Goal: Task Accomplishment & Management: Use online tool/utility

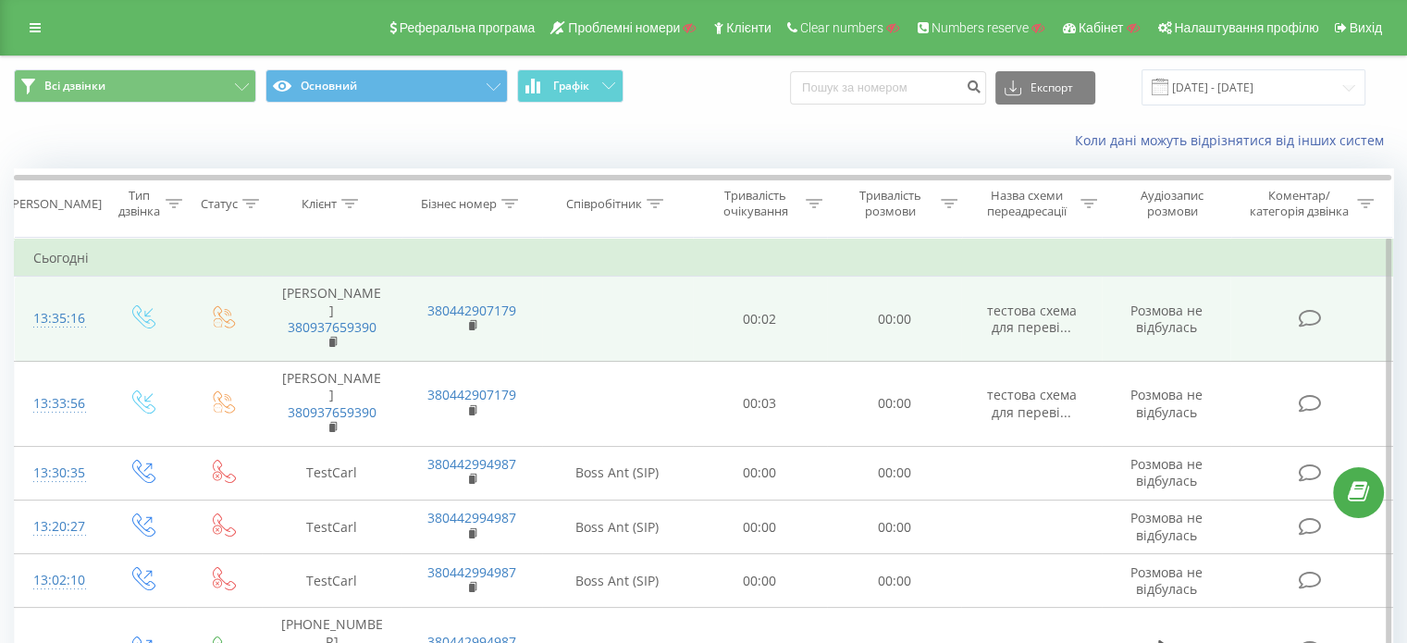
click at [545, 329] on td at bounding box center [617, 319] width 151 height 85
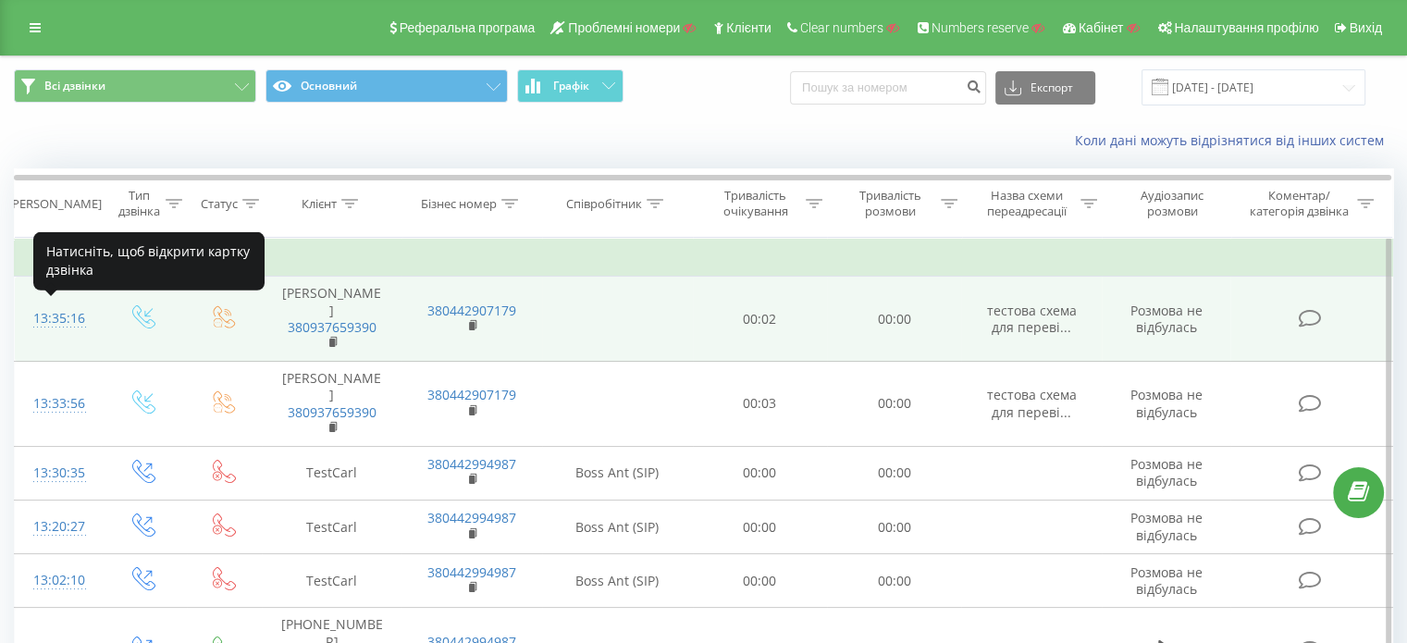
click at [63, 315] on div "13:35:16" at bounding box center [57, 319] width 49 height 36
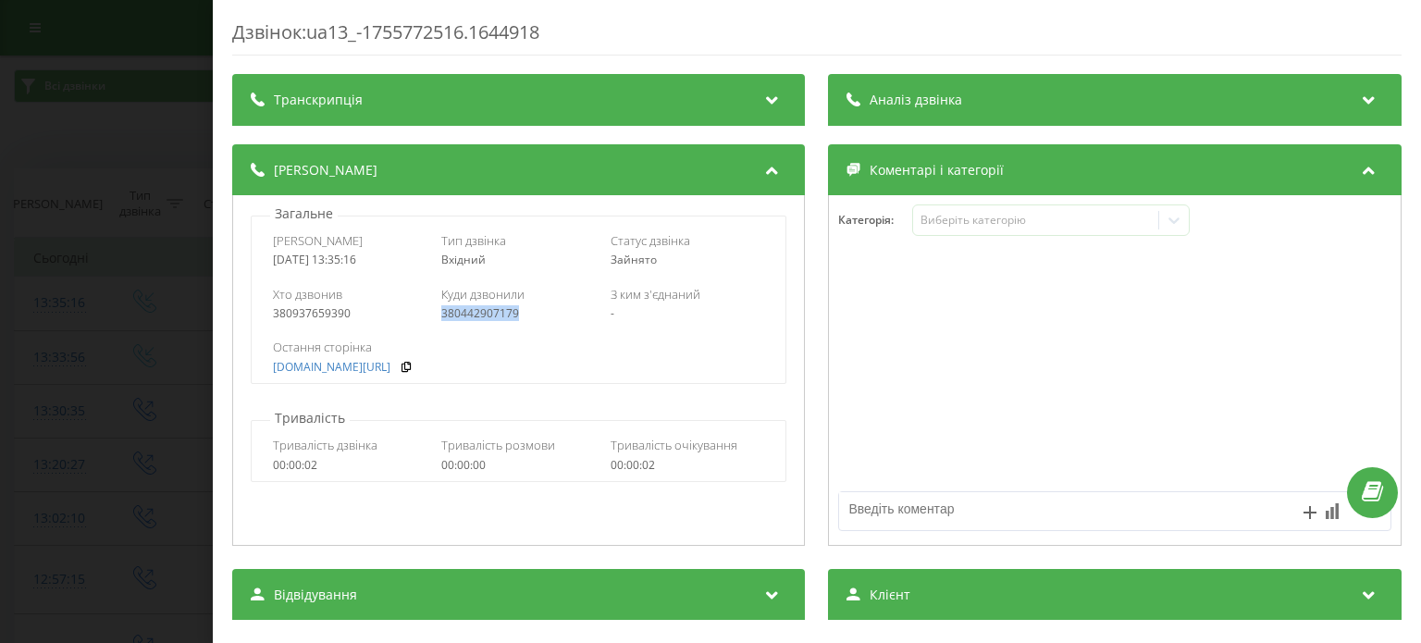
drag, startPoint x: 520, startPoint y: 314, endPoint x: 435, endPoint y: 314, distance: 85.1
click at [435, 314] on div "Хто дзвонив 380937659390 Куди дзвонили 380442907179 З ким з'єднаний -" at bounding box center [519, 304] width 534 height 54
click at [971, 229] on div "Виберіть категорію" at bounding box center [1036, 221] width 245 height 18
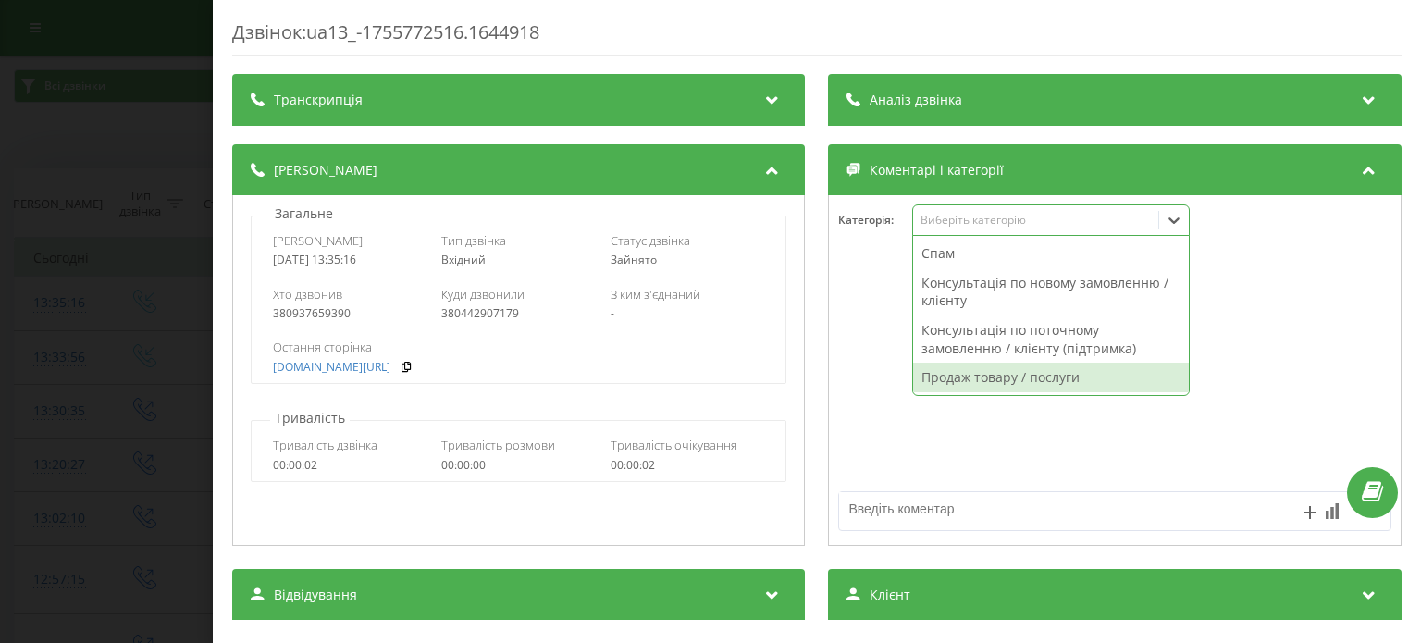
click at [1014, 375] on div "Продаж товару / послуги" at bounding box center [1052, 378] width 276 height 30
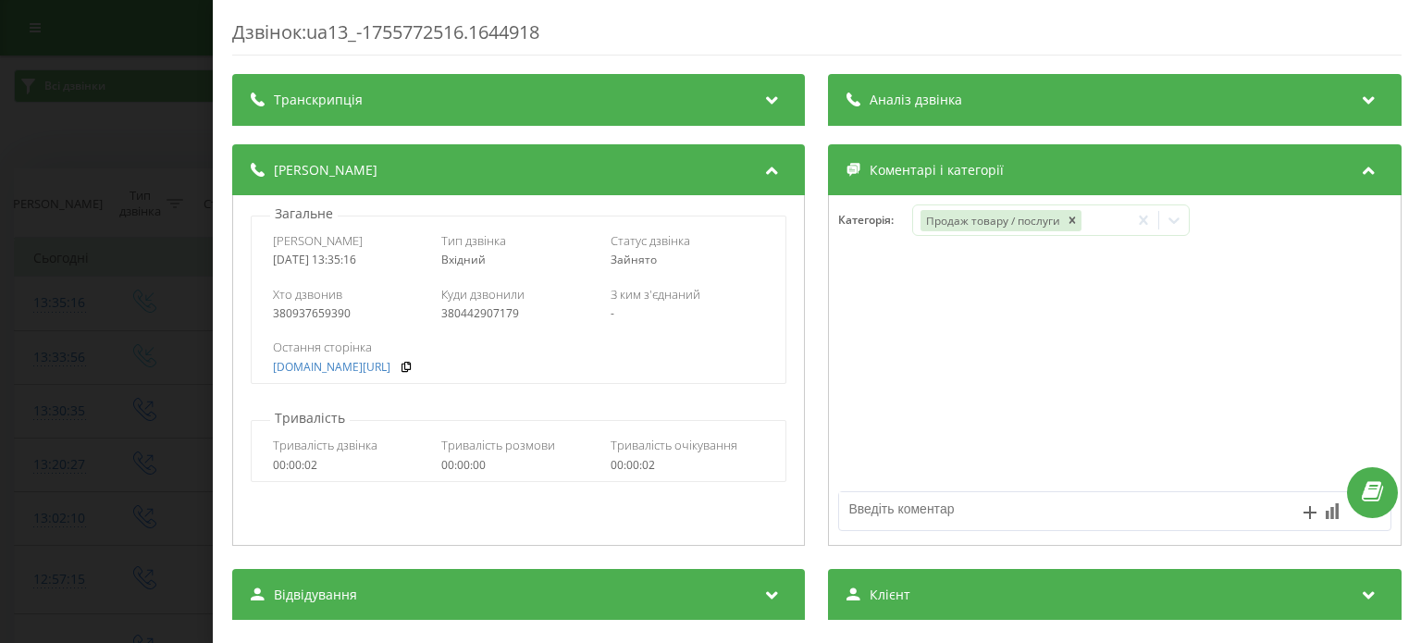
click at [1008, 403] on div at bounding box center [1115, 371] width 571 height 222
click at [908, 511] on textarea at bounding box center [1060, 508] width 440 height 33
type textarea "коментар"
click at [765, 97] on icon at bounding box center [773, 97] width 22 height 19
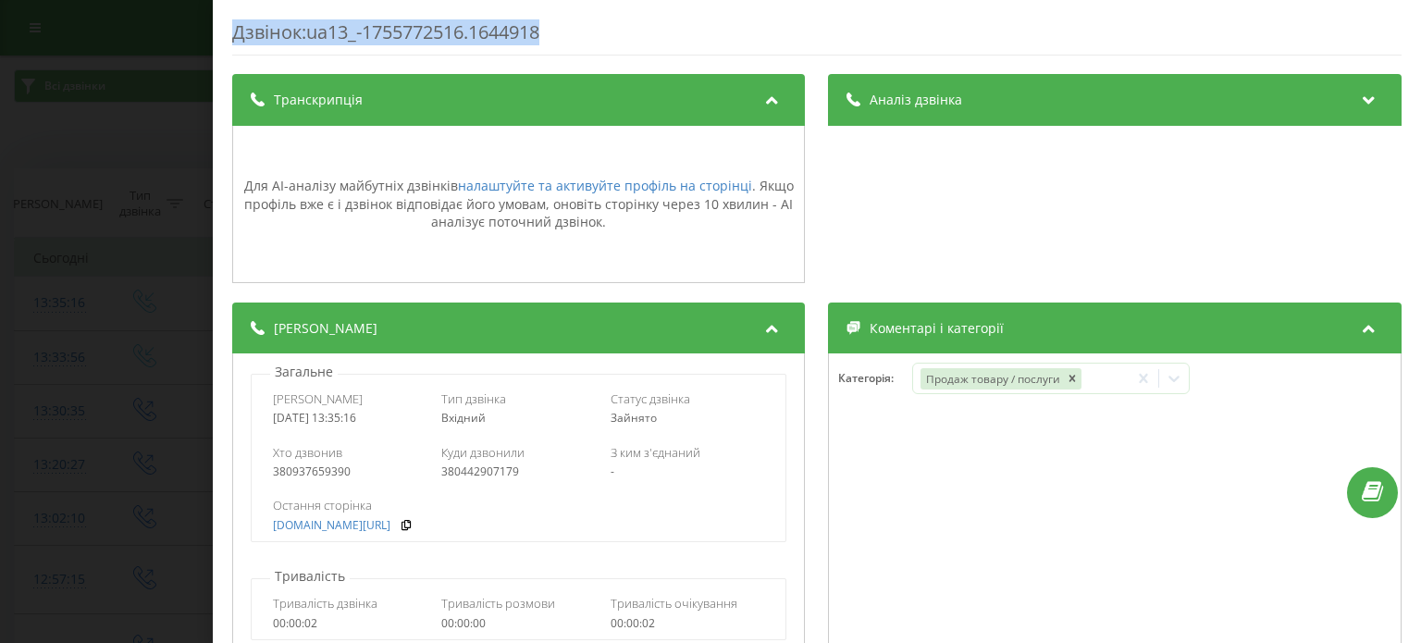
drag, startPoint x: 564, startPoint y: 29, endPoint x: 234, endPoint y: 35, distance: 330.4
click at [234, 35] on div "Дзвінок : ua13_-1755772516.1644918" at bounding box center [817, 37] width 1170 height 36
copy div "Дзвінок : ua13_-1755772516.1644918"
click at [119, 351] on div "Дзвінок : ua13_-1755772516.1644918 Транскрипція Для AI-аналізу майбутніх дзвінк…" at bounding box center [710, 321] width 1421 height 643
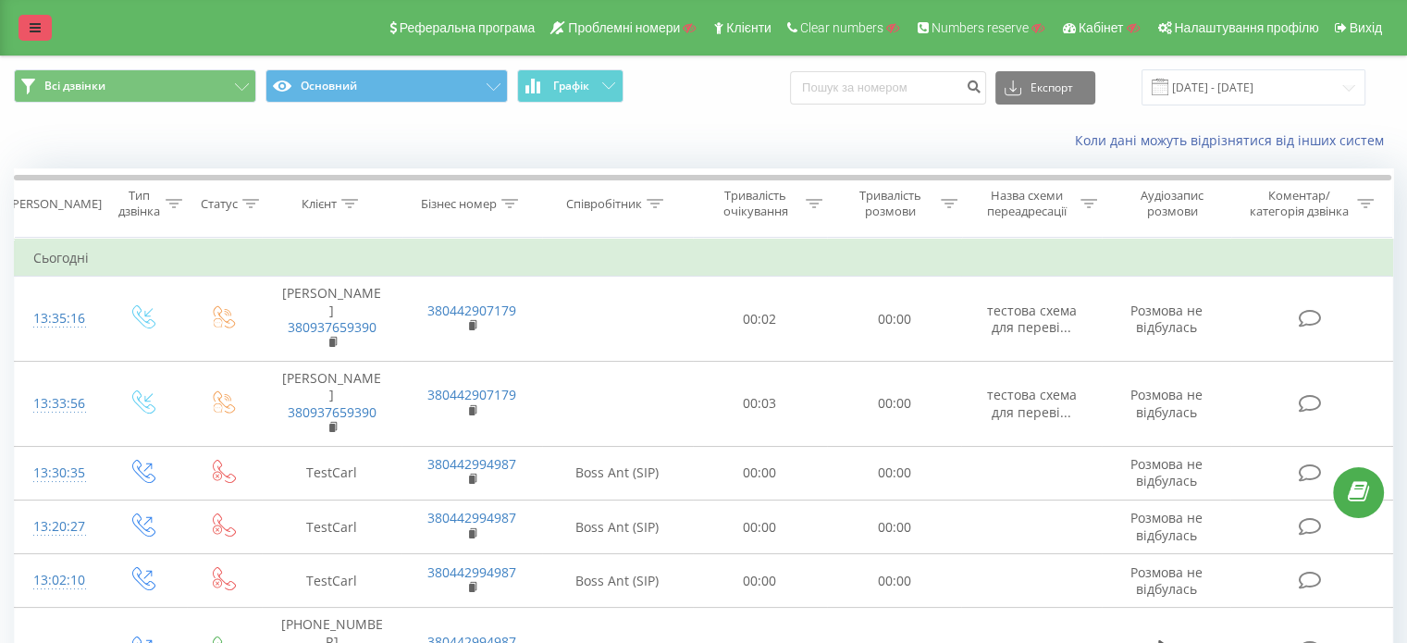
click at [30, 20] on link at bounding box center [35, 28] width 33 height 26
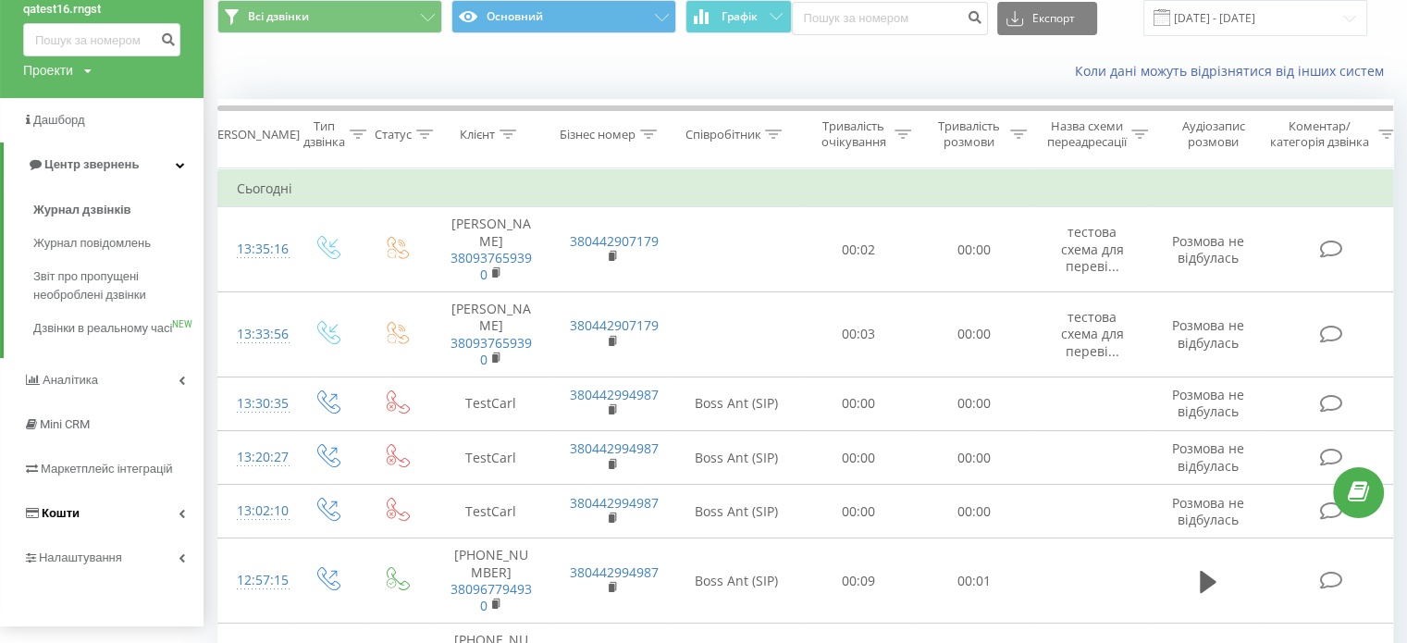
scroll to position [185, 0]
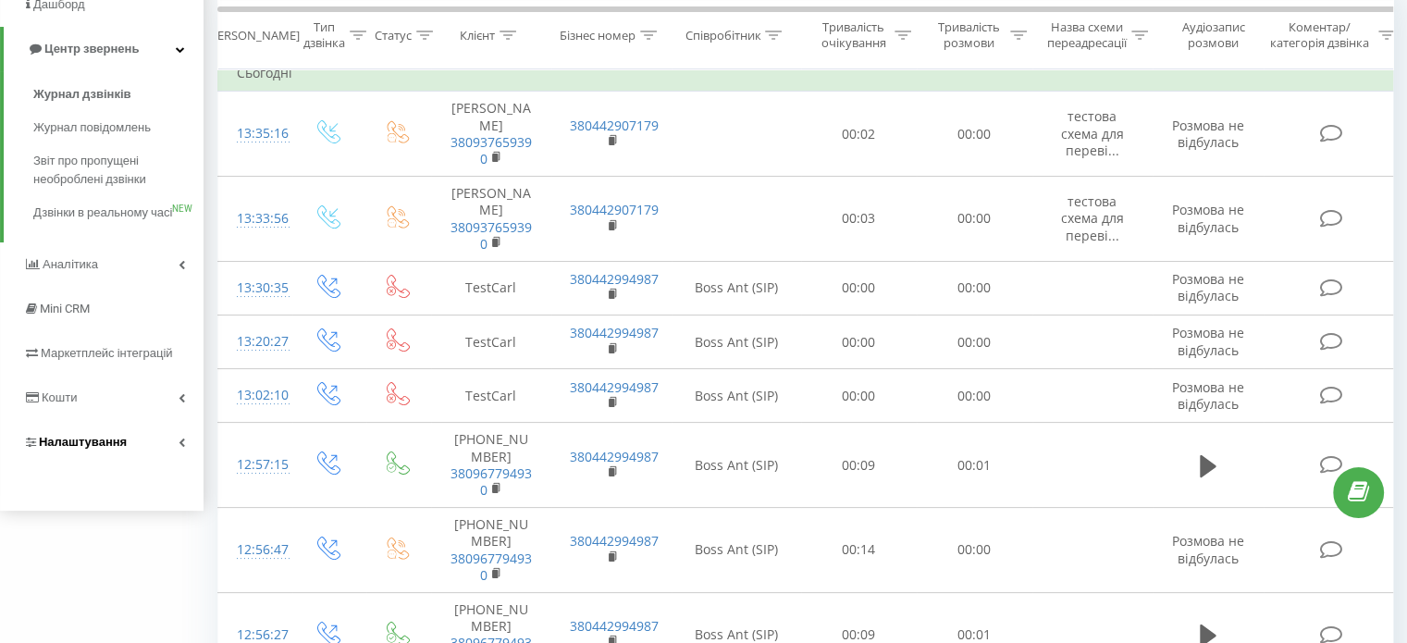
click at [174, 463] on link "Налаштування" at bounding box center [102, 442] width 204 height 44
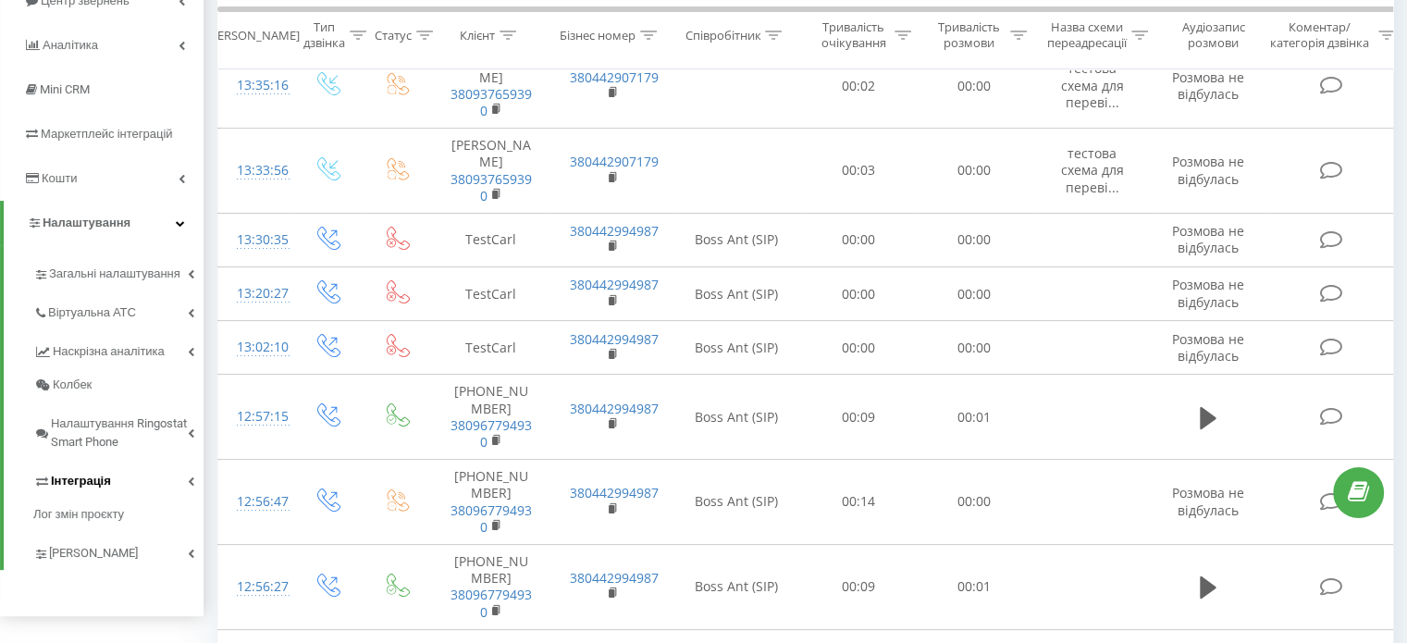
scroll to position [278, 0]
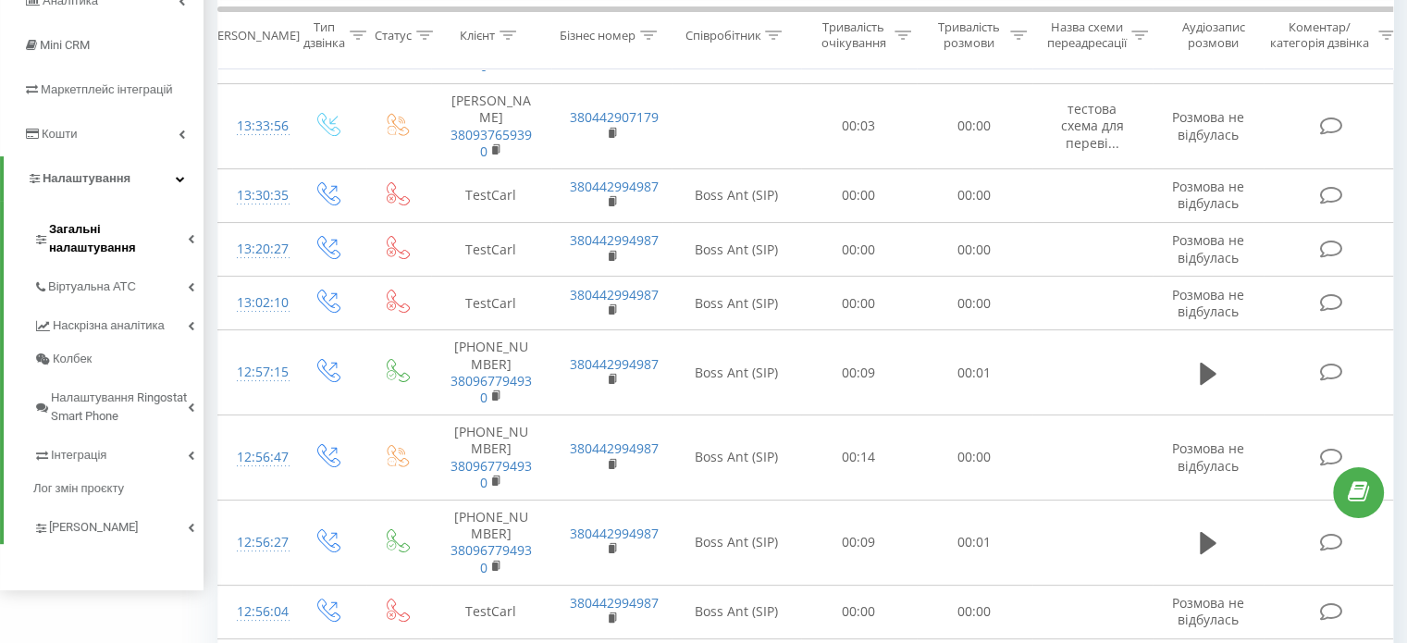
click at [167, 225] on span "Загальні налаштування" at bounding box center [118, 238] width 139 height 37
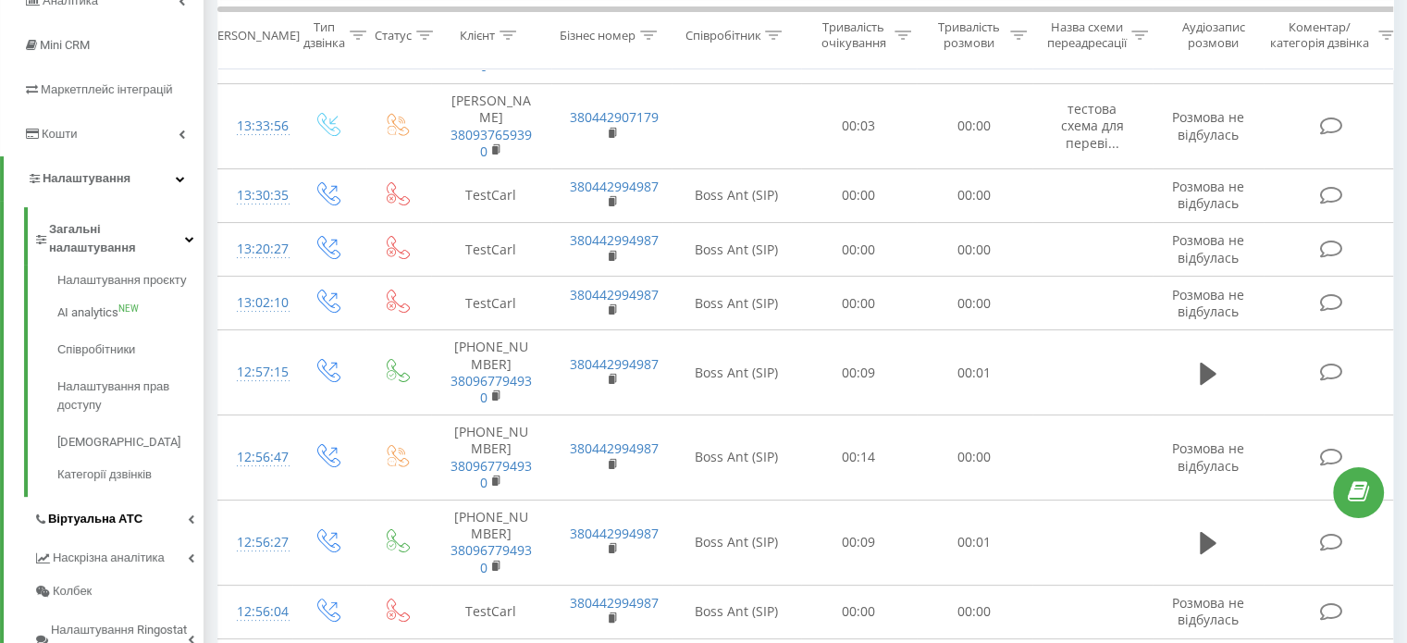
click at [170, 497] on link "Віртуальна АТС" at bounding box center [118, 516] width 170 height 39
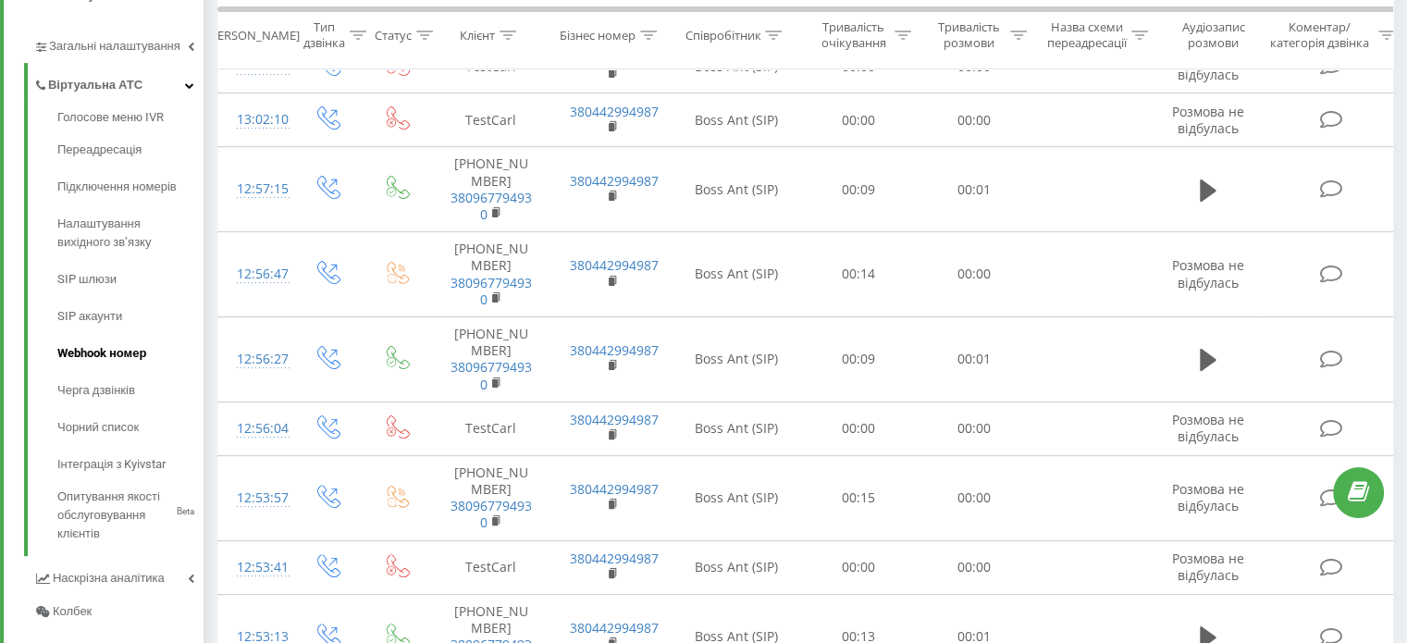
scroll to position [463, 0]
click at [144, 185] on span "Підключення номерів" at bounding box center [122, 185] width 130 height 19
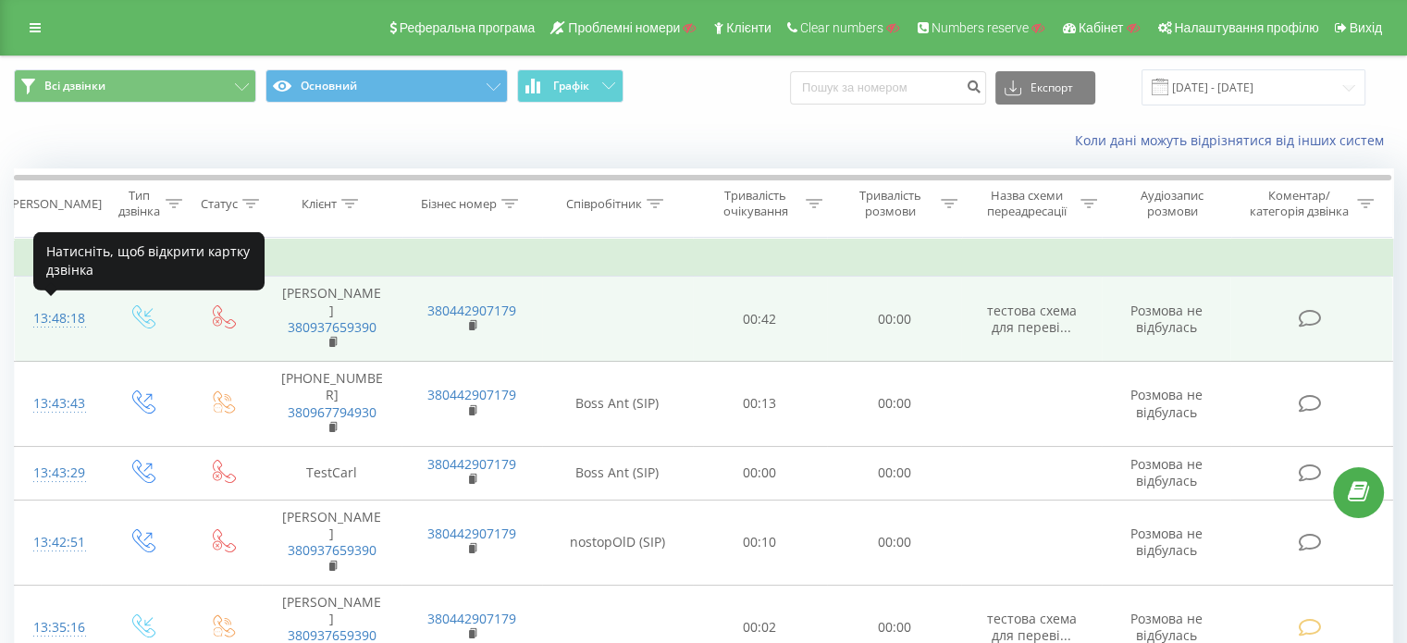
click at [68, 318] on div "13:48:18" at bounding box center [57, 319] width 49 height 36
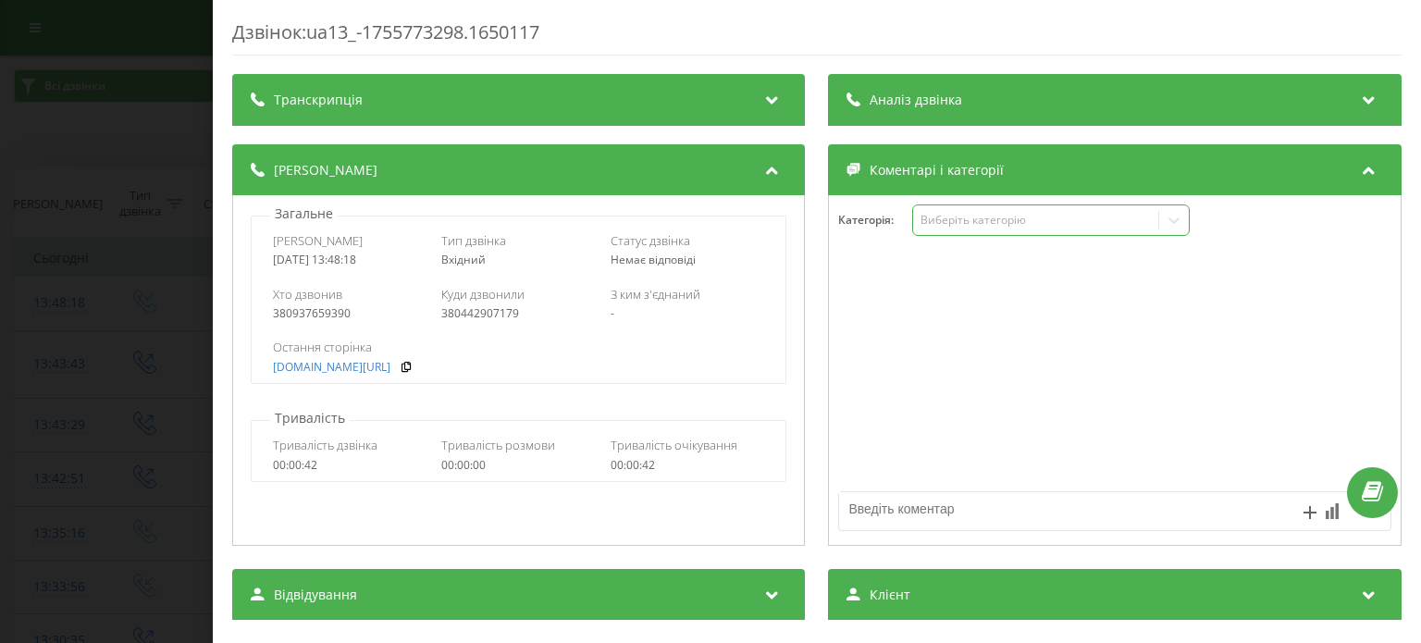
click at [940, 225] on div "Виберіть категорію" at bounding box center [1036, 220] width 231 height 15
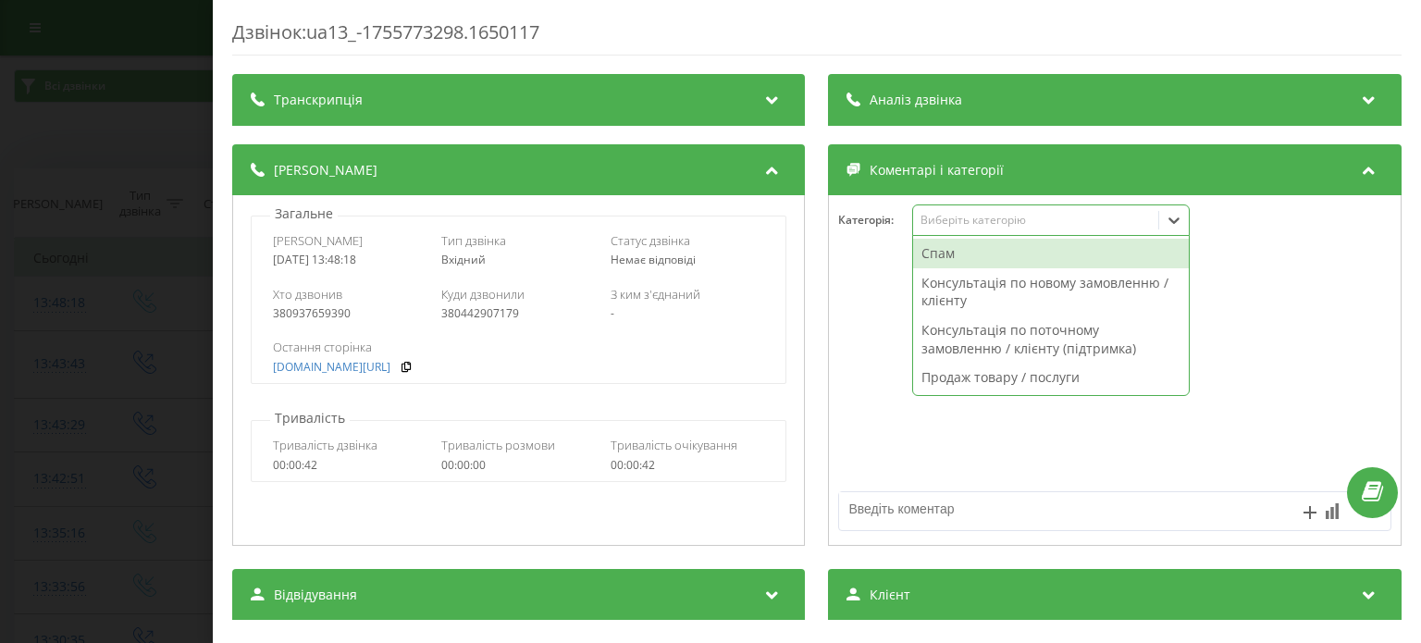
click at [940, 225] on div "Виберіть категорію" at bounding box center [1036, 220] width 231 height 15
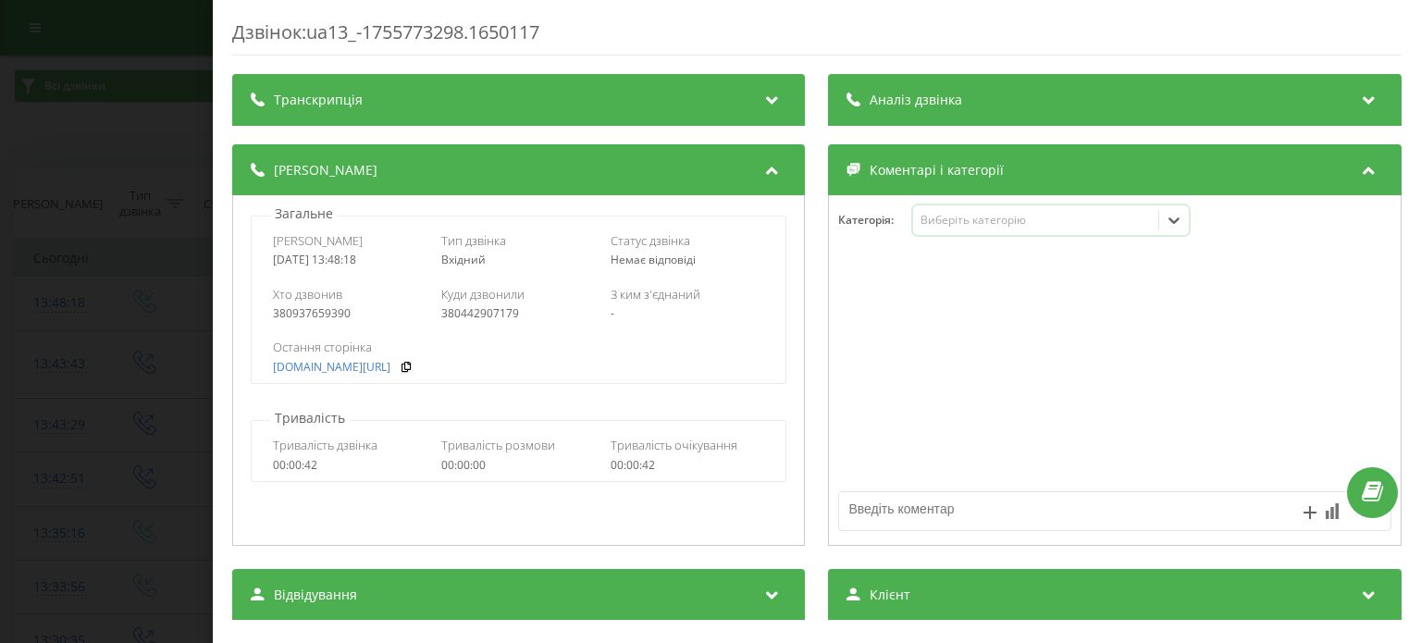
click at [894, 93] on span "Аналіз дзвінка" at bounding box center [917, 100] width 93 height 19
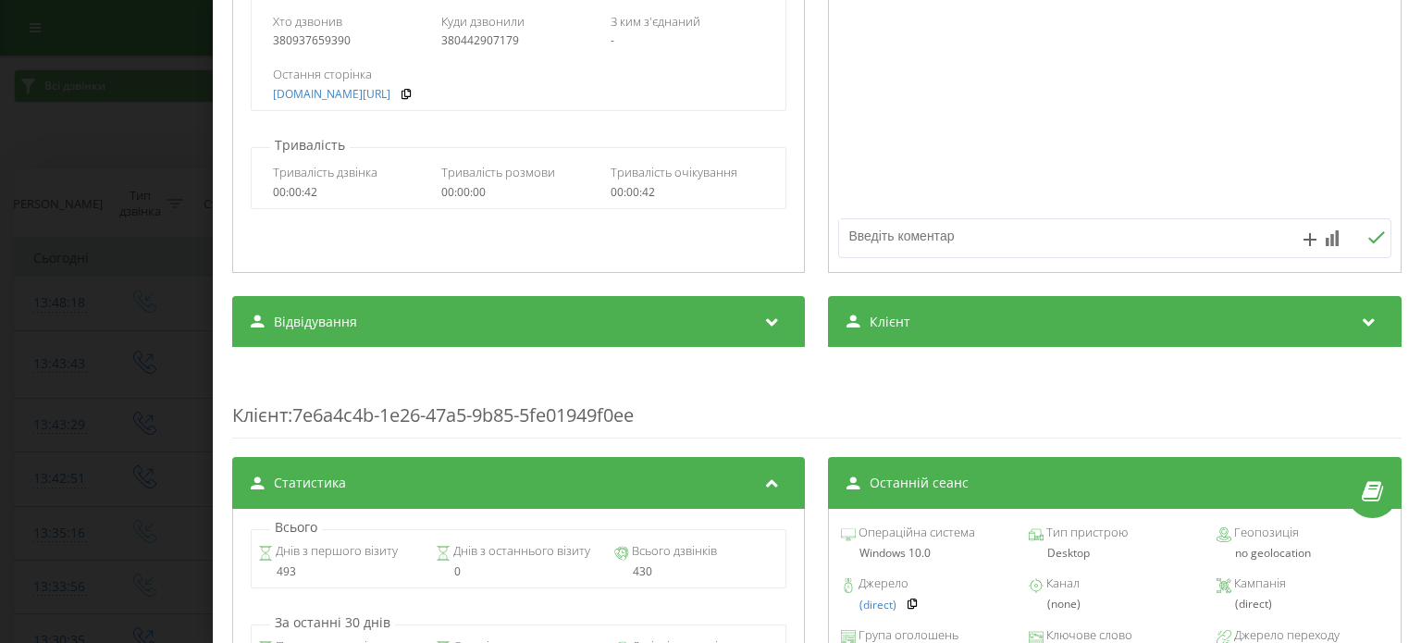
scroll to position [555, 0]
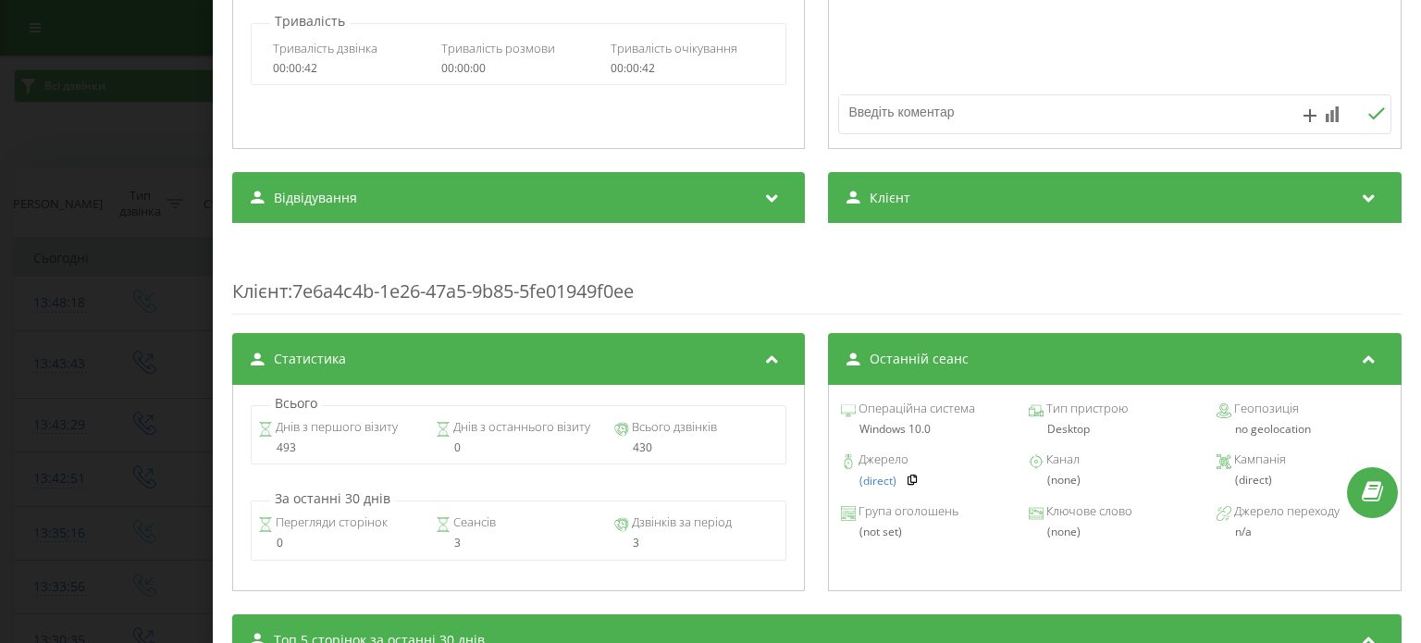
click at [1253, 574] on div "Операційна система Windows 10.0 Тип пристрою Desktop Геопозиція no geolocation …" at bounding box center [1115, 488] width 573 height 206
